Goal: Task Accomplishment & Management: Manage account settings

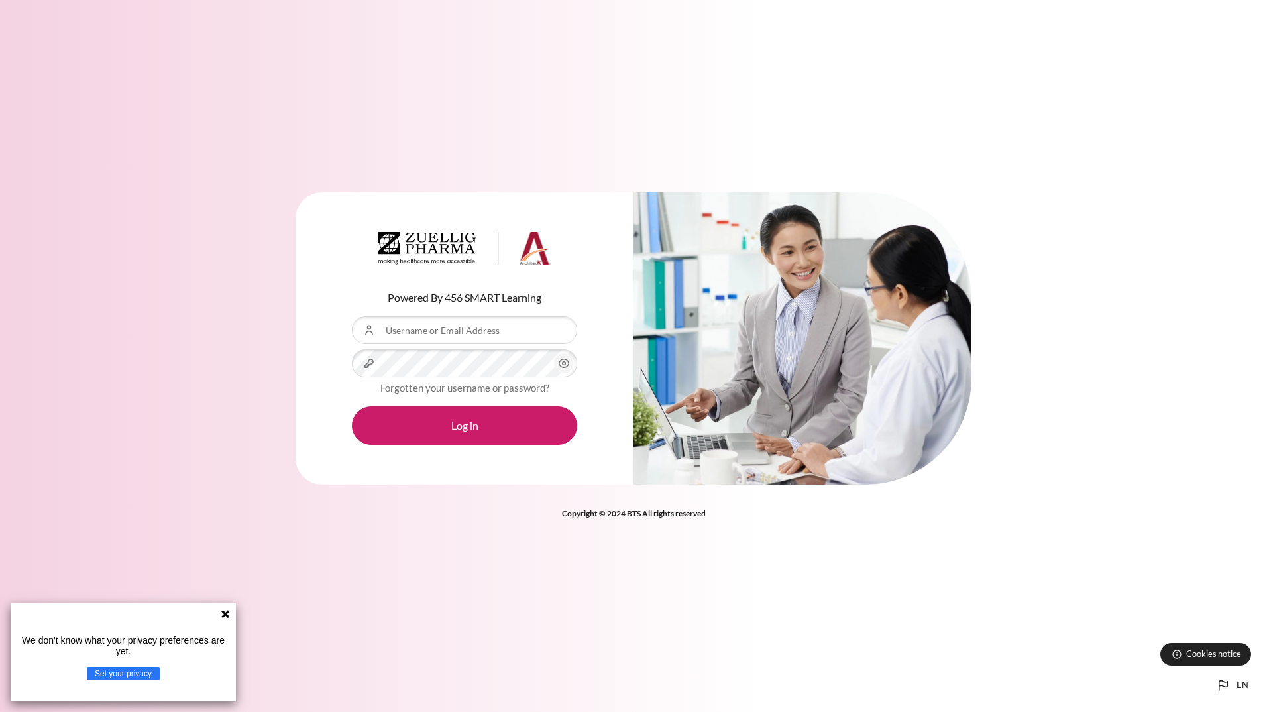
click at [448, 330] on input "Username or Email Address" at bounding box center [464, 330] width 225 height 28
click at [447, 335] on input "Username or Email Address" at bounding box center [464, 330] width 225 height 28
type input "[PERSON_NAME][DOMAIN_NAME][EMAIL_ADDRESS][DOMAIN_NAME]"
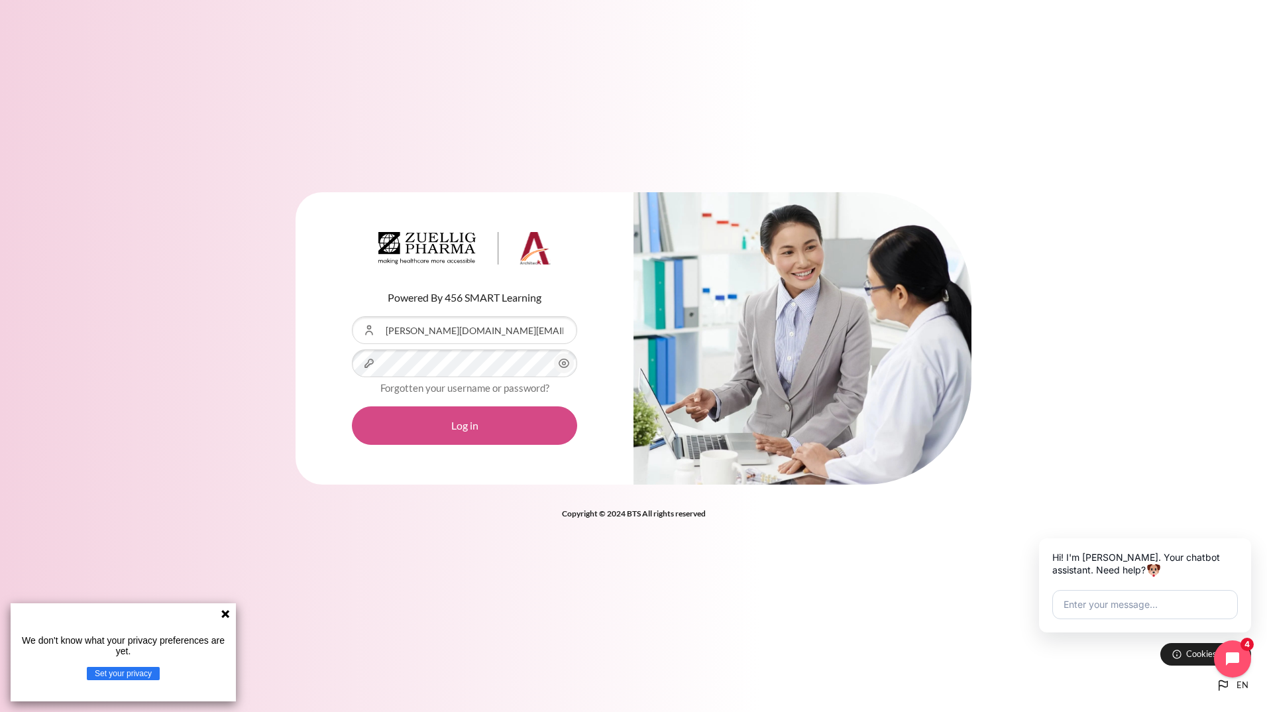
click at [479, 418] on button "Log in" at bounding box center [464, 425] width 225 height 38
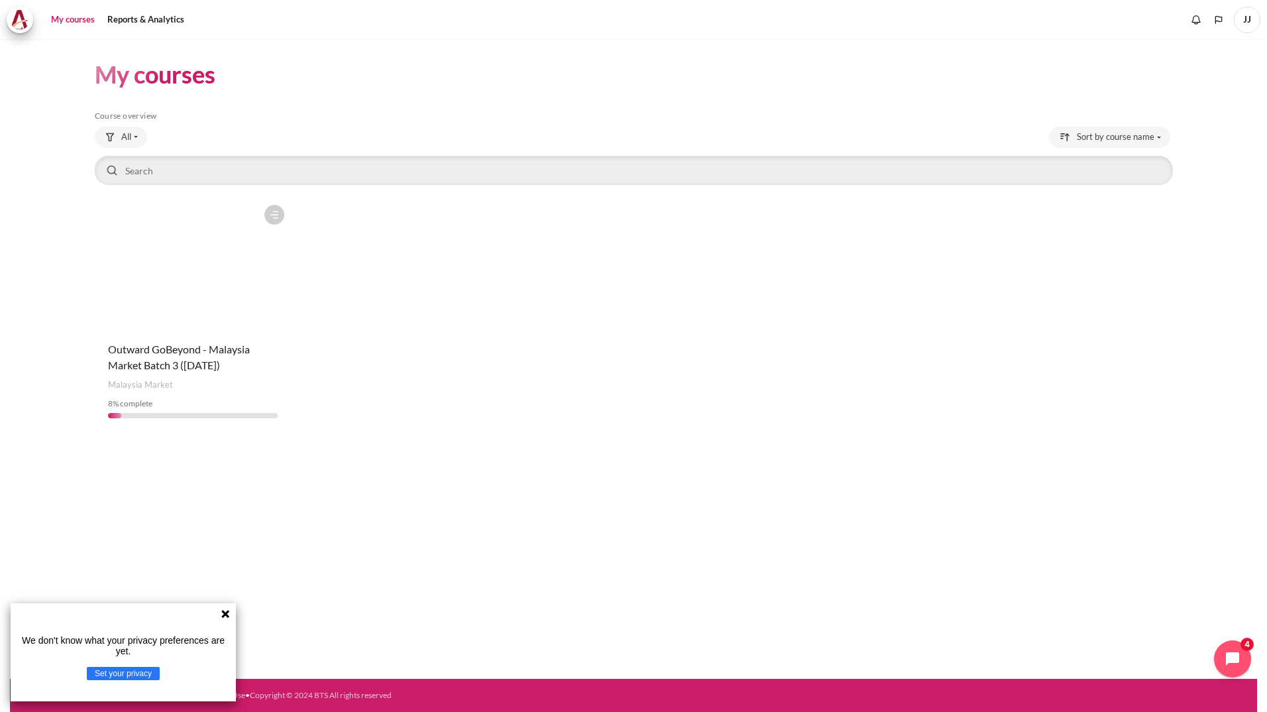
click at [231, 327] on figure "Content" at bounding box center [193, 264] width 197 height 133
